Goal: Find specific page/section: Find specific page/section

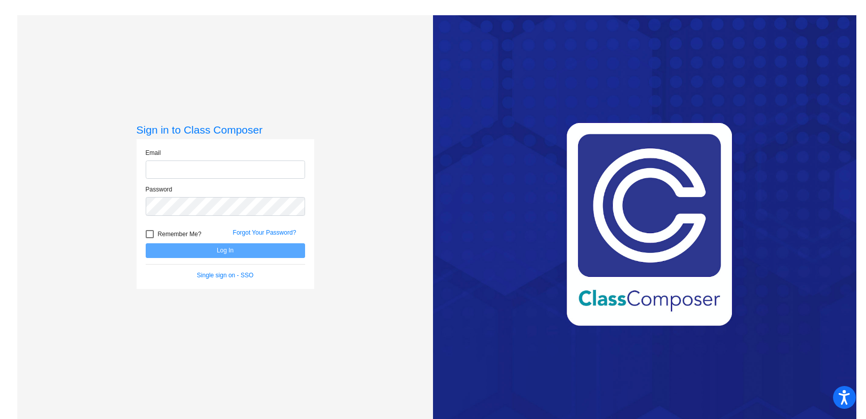
type input "[PERSON_NAME][EMAIL_ADDRESS][DOMAIN_NAME]"
click at [249, 248] on button "Log In" at bounding box center [225, 250] width 159 height 15
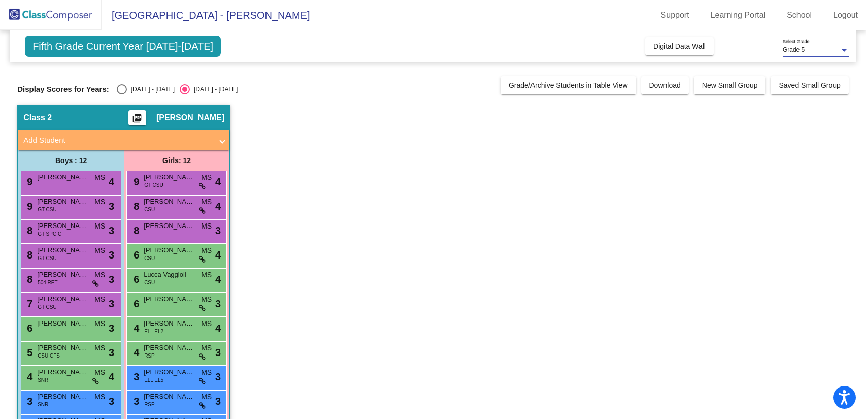
click at [845, 49] on div at bounding box center [844, 50] width 5 height 3
click at [845, 49] on span "Grade 5" at bounding box center [816, 50] width 66 height 18
click at [117, 88] on div "Select an option" at bounding box center [122, 89] width 10 height 10
click at [121, 94] on input "[DATE] - [DATE]" at bounding box center [121, 94] width 1 height 1
radio input "true"
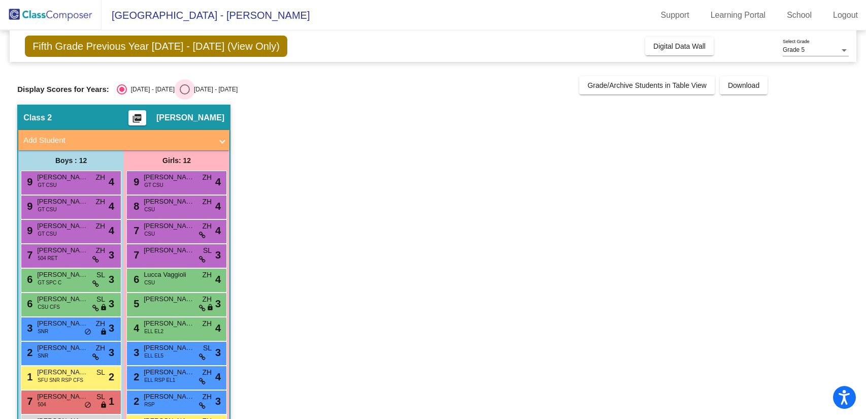
click at [180, 86] on div "Select an option" at bounding box center [185, 89] width 10 height 10
click at [184, 94] on input "[DATE] - [DATE]" at bounding box center [184, 94] width 1 height 1
radio input "true"
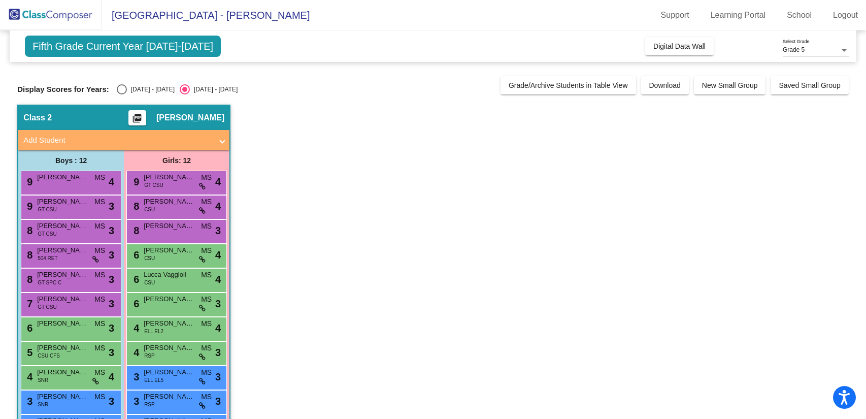
click at [148, 48] on span "Fifth Grade Current Year [DATE]-[DATE]" at bounding box center [123, 46] width 196 height 21
click at [666, 45] on span "Digital Data Wall" at bounding box center [679, 46] width 52 height 8
